Goal: Transaction & Acquisition: Purchase product/service

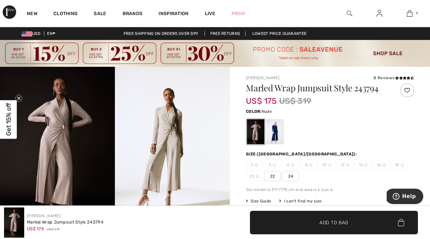
click at [53, 144] on img at bounding box center [57, 153] width 115 height 172
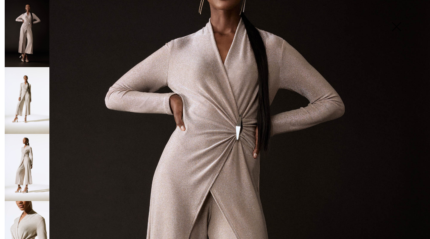
scroll to position [93, 0]
click at [27, 164] on img at bounding box center [27, 167] width 45 height 67
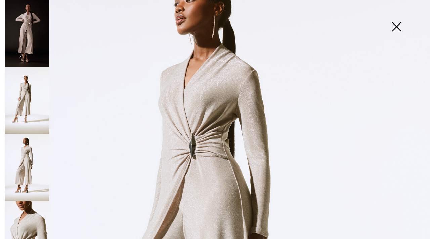
scroll to position [0, 0]
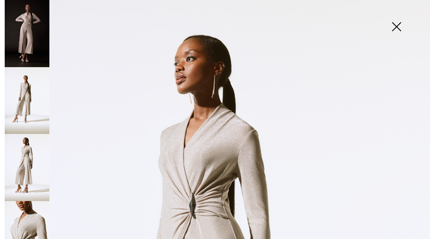
click at [398, 26] on img at bounding box center [396, 27] width 34 height 35
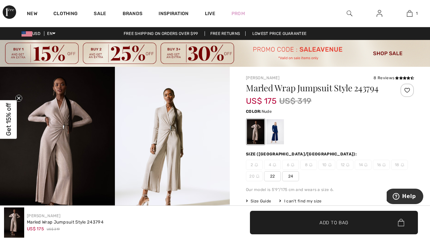
click at [291, 175] on span "24" at bounding box center [290, 176] width 17 height 10
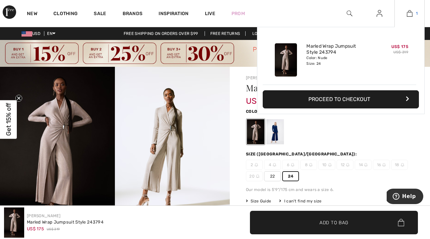
click at [410, 15] on img at bounding box center [410, 13] width 6 height 8
